Goal: Task Accomplishment & Management: Manage account settings

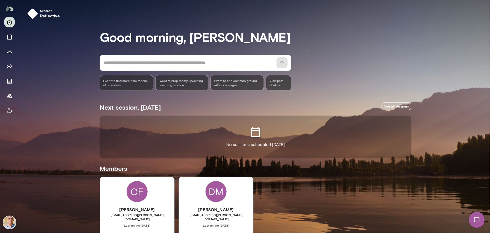
click at [8, 222] on img at bounding box center [9, 222] width 13 height 13
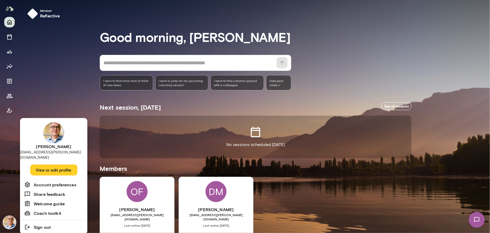
click at [52, 164] on button "View or edit profile" at bounding box center [53, 169] width 47 height 11
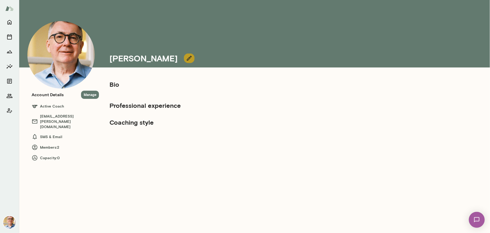
click at [186, 57] on icon "button" at bounding box center [189, 58] width 6 height 6
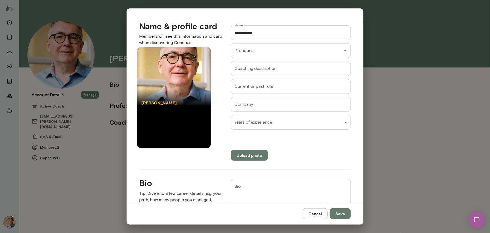
click at [180, 83] on div at bounding box center [174, 76] width 74 height 59
click at [177, 81] on div at bounding box center [174, 76] width 74 height 59
click at [305, 51] on input "Pronouns" at bounding box center [283, 51] width 101 height 10
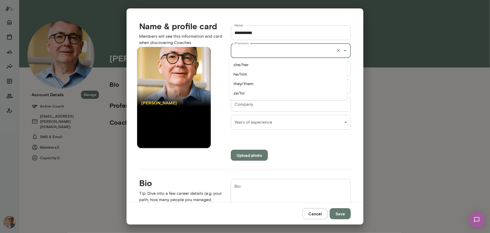
click at [305, 51] on input "Pronouns" at bounding box center [283, 51] width 101 height 10
click at [265, 71] on input "Coaching description" at bounding box center [291, 68] width 120 height 15
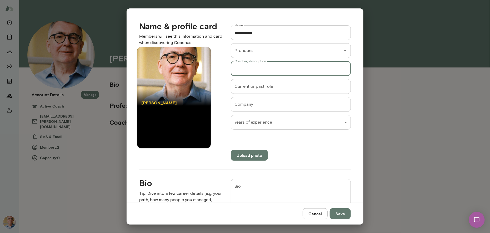
click at [265, 71] on input "Coaching description" at bounding box center [291, 68] width 120 height 15
click at [248, 86] on input "Current or past role" at bounding box center [291, 86] width 120 height 15
click at [246, 108] on input "Company" at bounding box center [291, 104] width 120 height 15
click at [258, 0] on div "**********" at bounding box center [245, 0] width 490 height 0
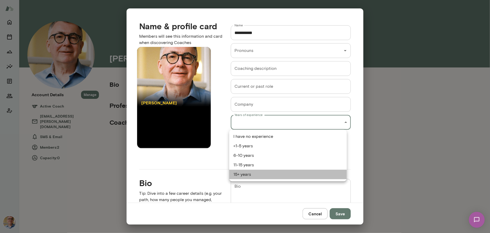
click at [249, 175] on li "15+ years" at bounding box center [288, 174] width 118 height 9
type input "*********"
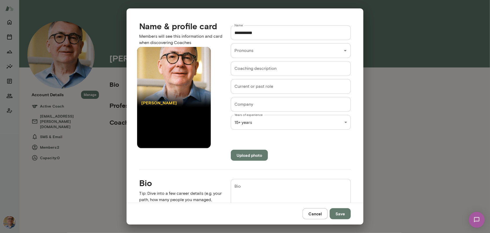
click at [299, 140] on div "**********" at bounding box center [287, 89] width 129 height 144
click at [340, 213] on button "Save" at bounding box center [340, 213] width 21 height 11
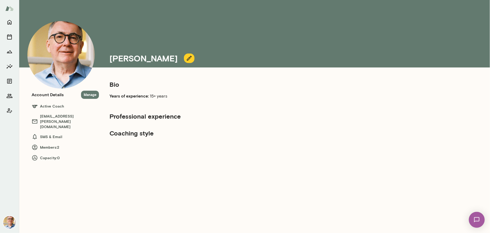
click at [187, 57] on icon "button" at bounding box center [189, 58] width 5 height 5
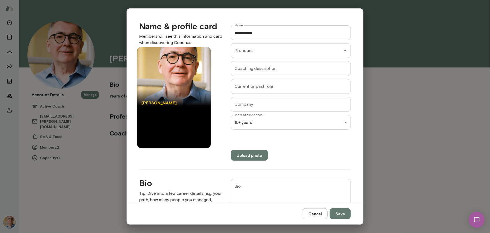
click at [250, 89] on input "Current or past role" at bounding box center [291, 86] width 120 height 15
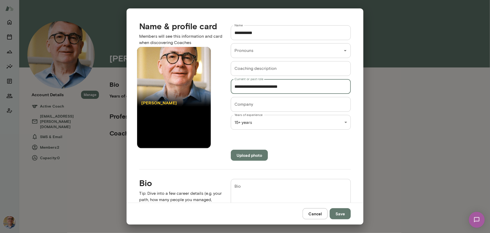
drag, startPoint x: 291, startPoint y: 87, endPoint x: 242, endPoint y: 90, distance: 49.3
click at [242, 90] on input "**********" at bounding box center [291, 86] width 120 height 15
type input "**********"
click at [252, 105] on input "Company" at bounding box center [291, 104] width 120 height 15
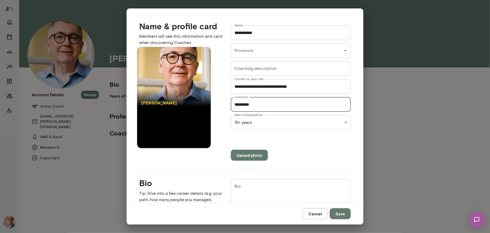
type input "*********"
click at [341, 215] on button "Save" at bounding box center [340, 213] width 21 height 11
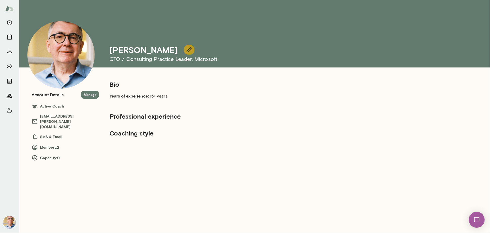
click at [186, 48] on icon "button" at bounding box center [189, 50] width 6 height 6
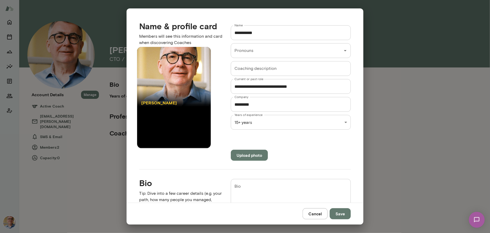
scroll to position [53, 0]
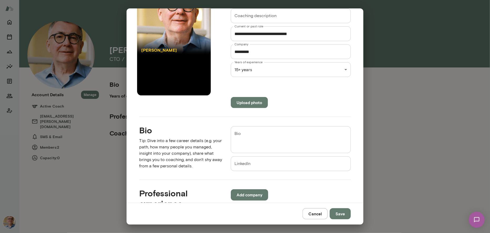
click at [241, 132] on textarea "Bio" at bounding box center [291, 140] width 113 height 18
paste textarea "**********"
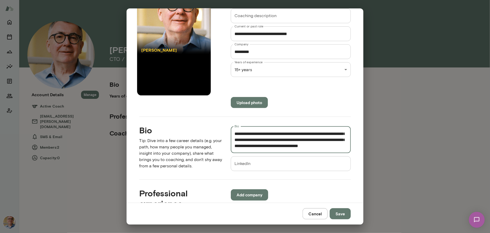
scroll to position [242, 0]
type textarea "**********"
click at [344, 213] on button "Save" at bounding box center [340, 213] width 21 height 11
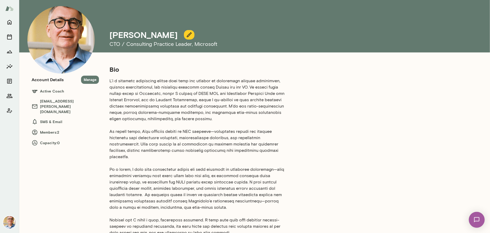
scroll to position [0, 0]
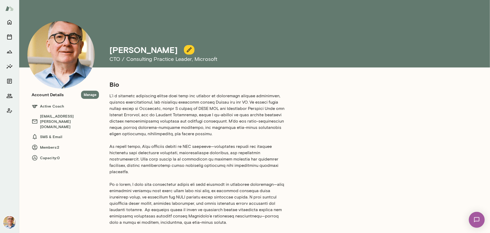
click at [186, 47] on icon "button" at bounding box center [189, 50] width 6 height 6
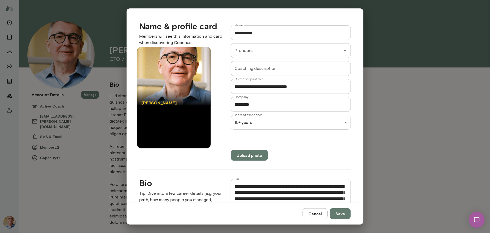
click at [240, 154] on button "Upload photo" at bounding box center [249, 155] width 37 height 11
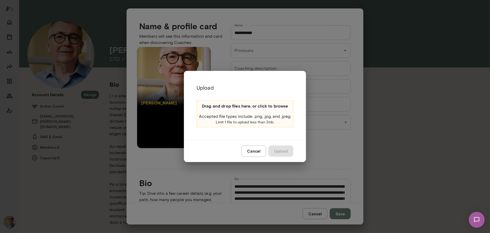
click at [253, 151] on button "Cancel" at bounding box center [253, 150] width 25 height 11
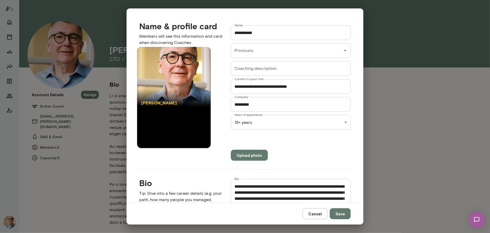
click at [166, 78] on div at bounding box center [174, 76] width 74 height 59
click at [248, 156] on button "Upload photo" at bounding box center [249, 155] width 37 height 11
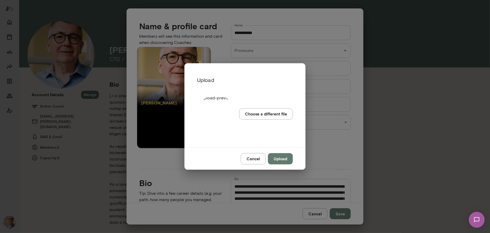
click at [283, 160] on button "Upload" at bounding box center [280, 158] width 25 height 11
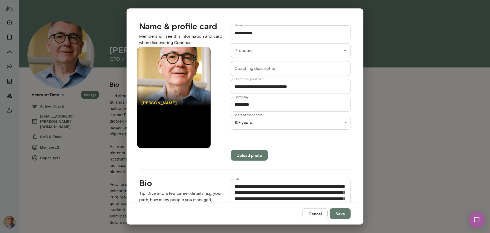
click at [173, 86] on div at bounding box center [174, 76] width 74 height 59
click at [314, 212] on button "Cancel" at bounding box center [315, 213] width 25 height 11
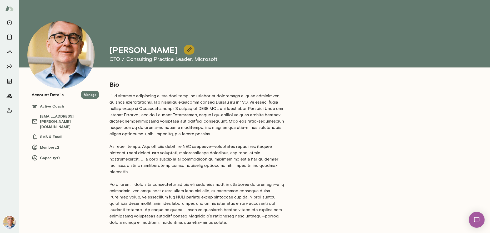
click at [186, 48] on icon "button" at bounding box center [189, 50] width 6 height 6
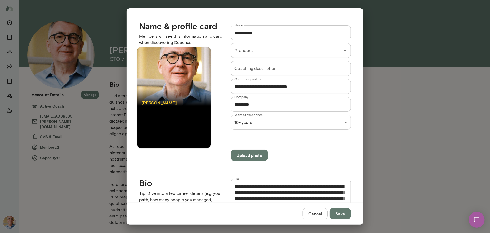
click at [239, 155] on button "Upload photo" at bounding box center [249, 155] width 37 height 11
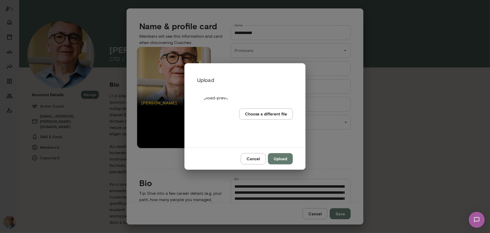
click at [281, 159] on button "Upload" at bounding box center [280, 158] width 25 height 11
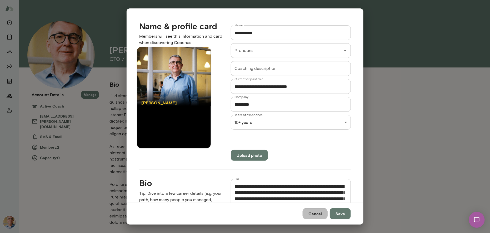
click at [323, 214] on button "Cancel" at bounding box center [315, 213] width 25 height 11
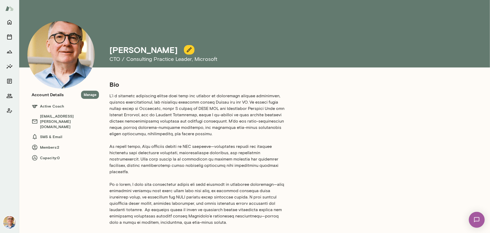
click at [186, 47] on icon "button" at bounding box center [189, 50] width 6 height 6
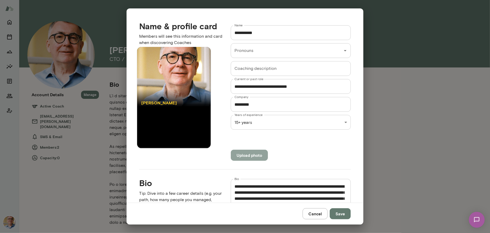
click at [247, 155] on button "Upload photo" at bounding box center [249, 155] width 37 height 11
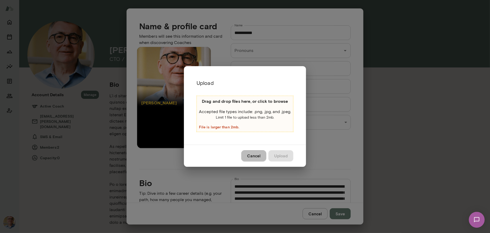
click at [251, 154] on button "Cancel" at bounding box center [253, 155] width 25 height 11
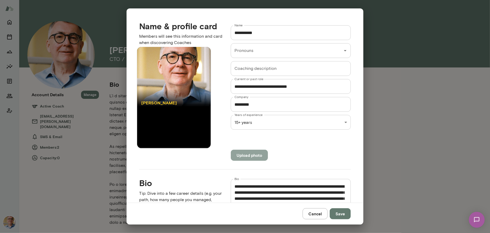
click at [251, 154] on button "Upload photo" at bounding box center [249, 155] width 37 height 11
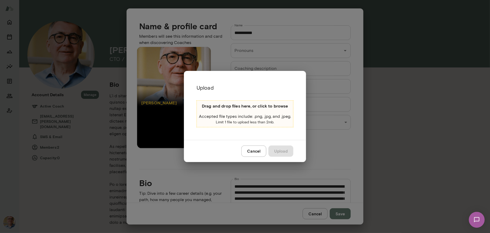
drag, startPoint x: 268, startPoint y: 81, endPoint x: 268, endPoint y: 70, distance: 10.8
click at [268, 70] on div "Upload Drag and drop files here, or click to browse Accepted file types include…" at bounding box center [245, 116] width 490 height 233
click at [251, 150] on button "Cancel" at bounding box center [253, 150] width 25 height 11
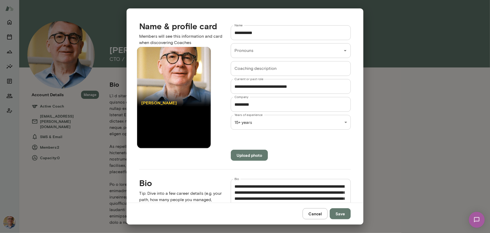
click at [310, 215] on button "Cancel" at bounding box center [315, 213] width 25 height 11
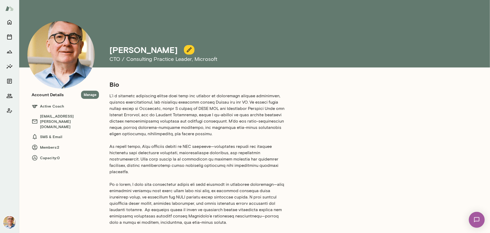
click at [380, 142] on div "Bio Years of experience: 15+ years Professional experience Coaching style" at bounding box center [255, 204] width 312 height 249
click at [186, 47] on icon "button" at bounding box center [189, 50] width 6 height 6
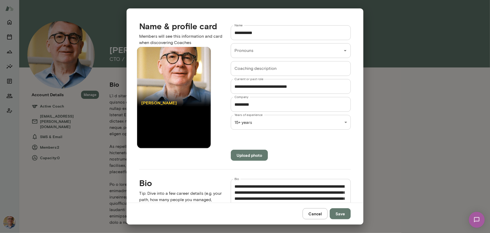
click at [252, 154] on button "Upload photo" at bounding box center [249, 155] width 37 height 11
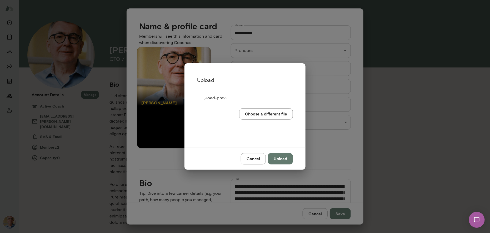
click at [279, 159] on button "Upload" at bounding box center [280, 158] width 25 height 11
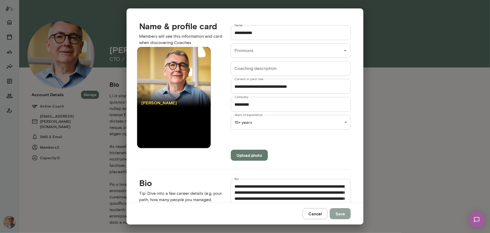
click at [339, 213] on button "Save" at bounding box center [340, 213] width 21 height 11
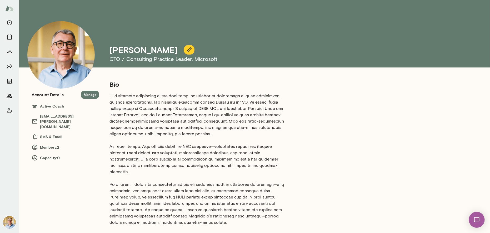
click at [369, 145] on div "Bio Years of experience: 15+ years Professional experience Coaching style" at bounding box center [255, 204] width 312 height 249
